Goal: Transaction & Acquisition: Book appointment/travel/reservation

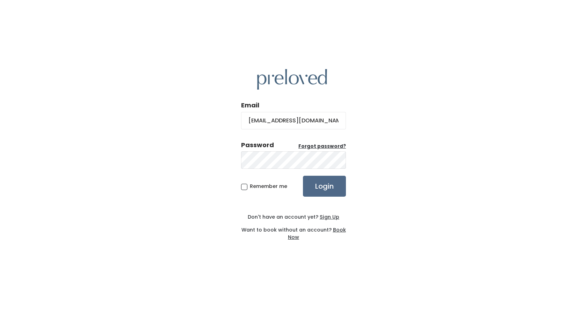
type input "[EMAIL_ADDRESS][DOMAIN_NAME]"
click at [303, 176] on input "Login" at bounding box center [324, 186] width 43 height 21
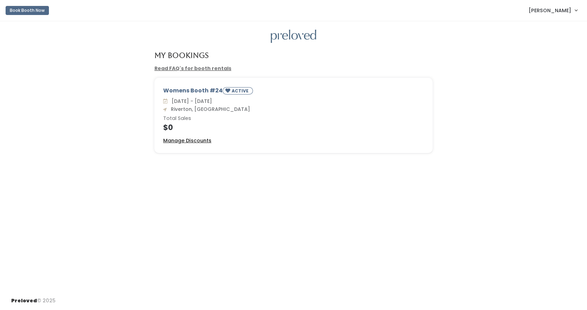
click at [187, 142] on u "Manage Discounts" at bounding box center [187, 140] width 48 height 7
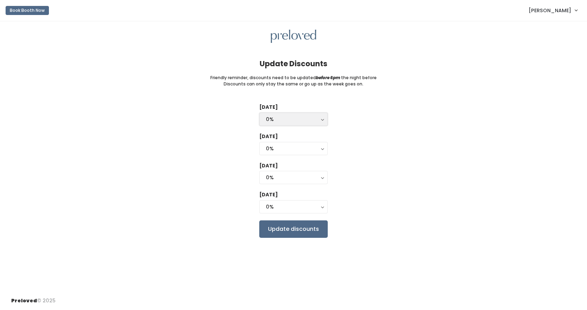
click at [312, 118] on div "0%" at bounding box center [293, 120] width 55 height 8
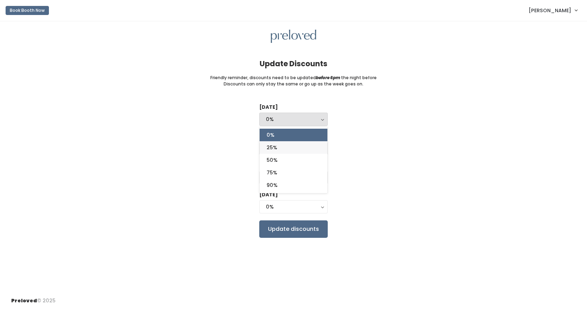
click at [300, 149] on link "25%" at bounding box center [293, 147] width 68 height 13
select select "25%"
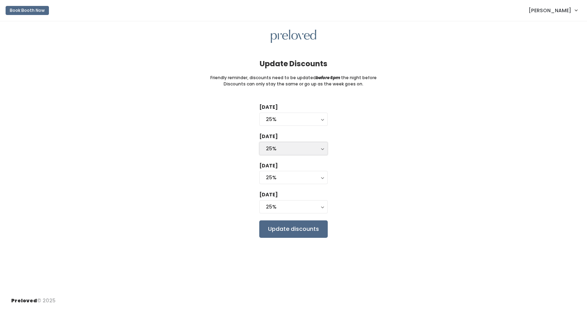
click at [308, 151] on div "25%" at bounding box center [293, 149] width 55 height 8
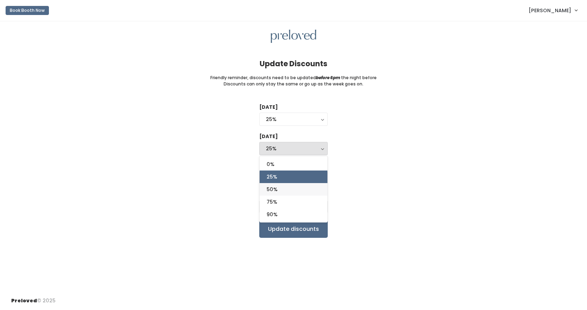
click at [296, 189] on link "50%" at bounding box center [293, 189] width 68 height 13
select select "50%"
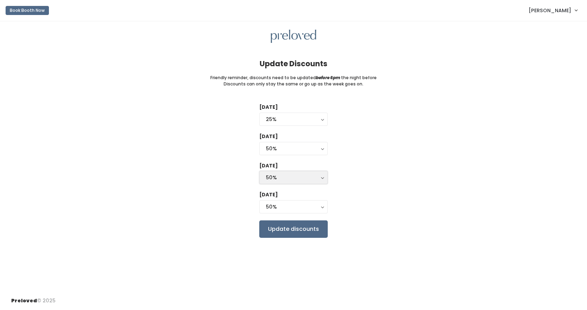
click at [300, 175] on div "50%" at bounding box center [293, 178] width 55 height 8
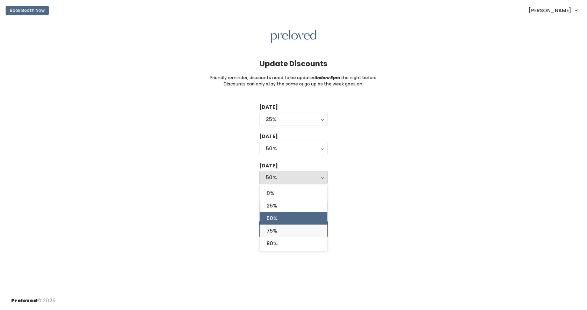
click at [291, 231] on link "75%" at bounding box center [293, 231] width 68 height 13
select select "75%"
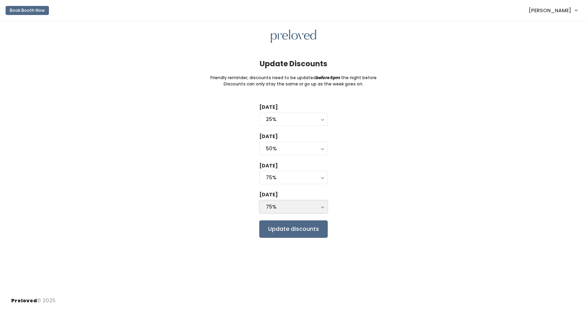
click at [296, 211] on div "75%" at bounding box center [293, 207] width 55 height 8
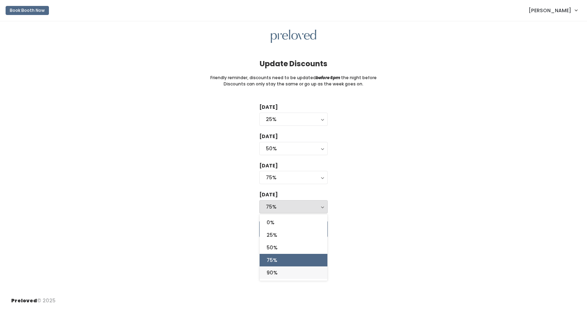
click at [278, 272] on link "90%" at bounding box center [293, 273] width 68 height 13
select select "90%"
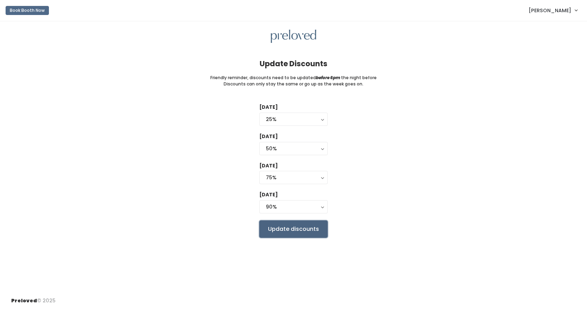
click at [293, 233] on input "Update discounts" at bounding box center [293, 229] width 68 height 17
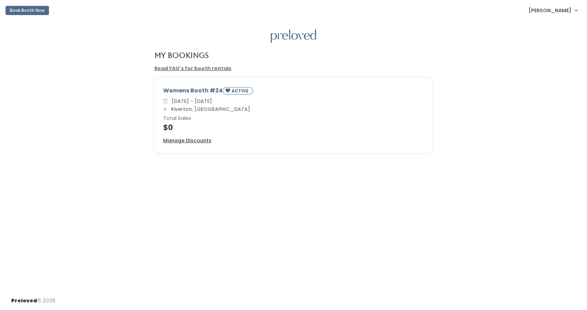
click at [44, 13] on button "Book Booth Now" at bounding box center [27, 10] width 43 height 9
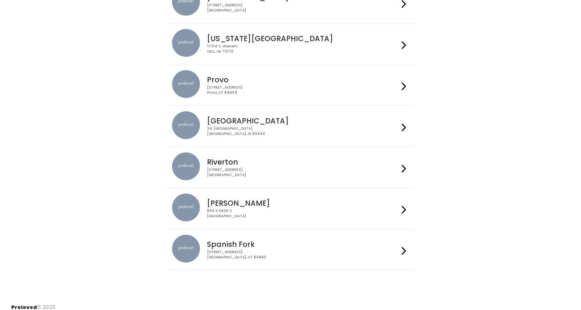
scroll to position [219, 0]
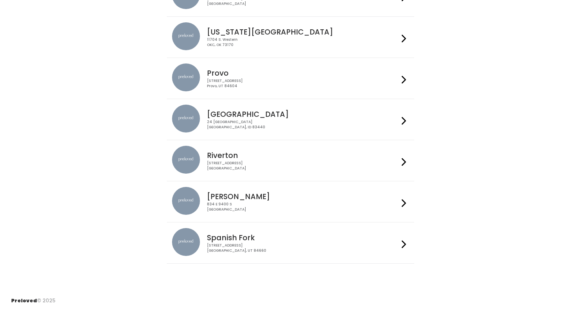
click at [255, 161] on div "[STREET_ADDRESS]" at bounding box center [303, 166] width 192 height 10
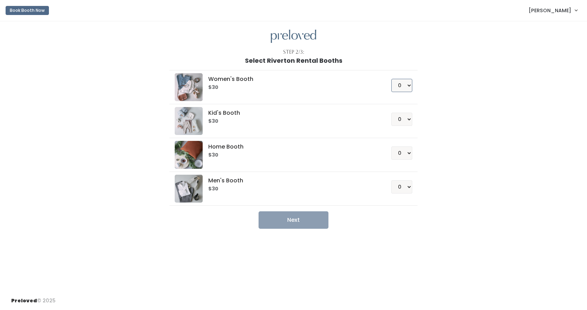
click at [402, 88] on select "0 1 2 3 4" at bounding box center [401, 85] width 21 height 13
select select "1"
click at [391, 79] on select "0 1 2 3 4" at bounding box center [401, 85] width 21 height 13
click at [288, 222] on button "Next" at bounding box center [293, 220] width 70 height 17
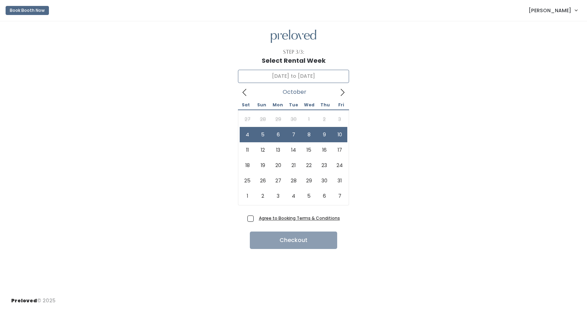
drag, startPoint x: 248, startPoint y: 133, endPoint x: 245, endPoint y: 134, distance: 3.6
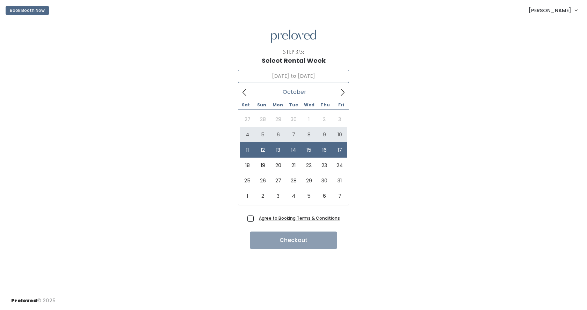
type input "[DATE] to [DATE]"
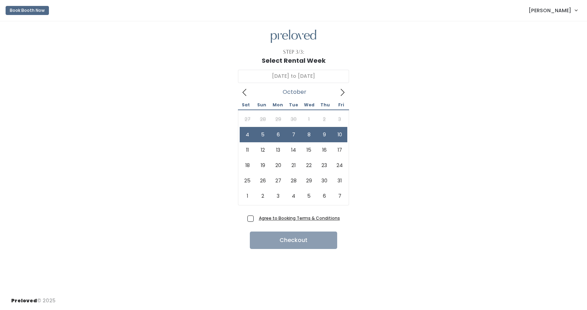
click at [116, 151] on div "[DATE] to October [DATE] Sun Mon Tue Wed Thu Fri 27 28 29 30 1 2 3 4 5 6 7 8 9 …" at bounding box center [293, 138] width 564 height 149
